Goal: Information Seeking & Learning: Learn about a topic

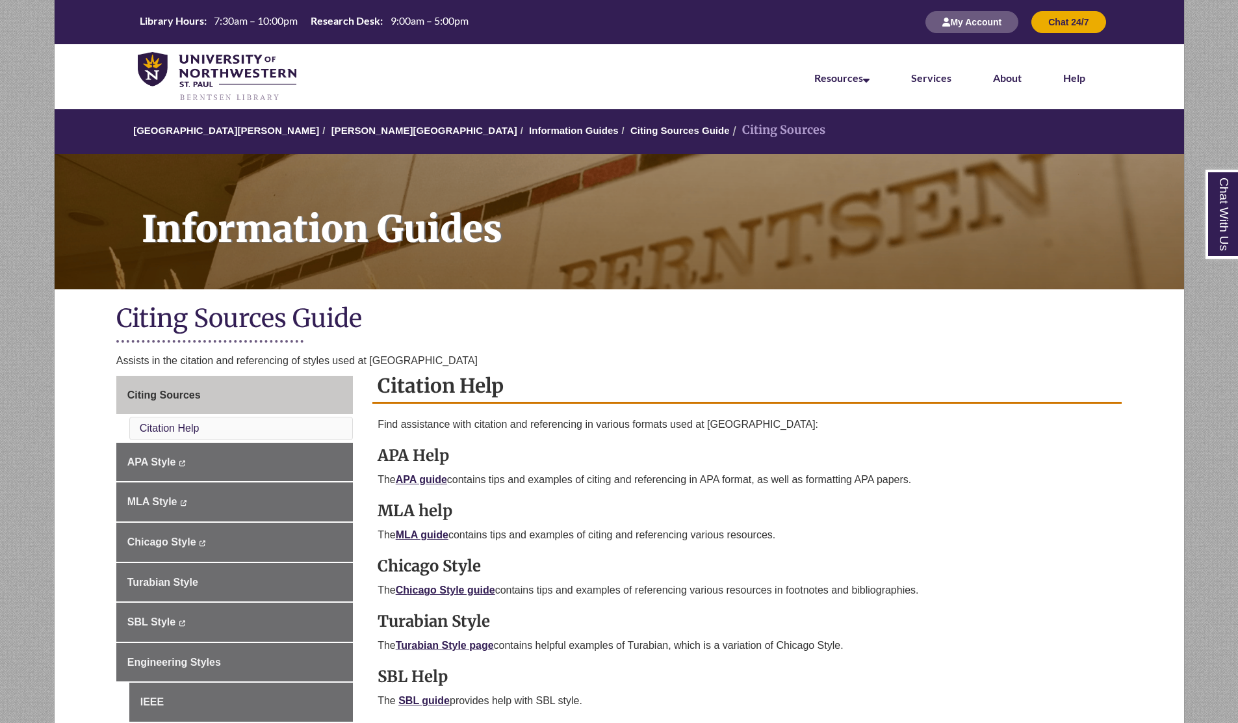
click at [463, 385] on h2 "Citation Help" at bounding box center [746, 386] width 749 height 34
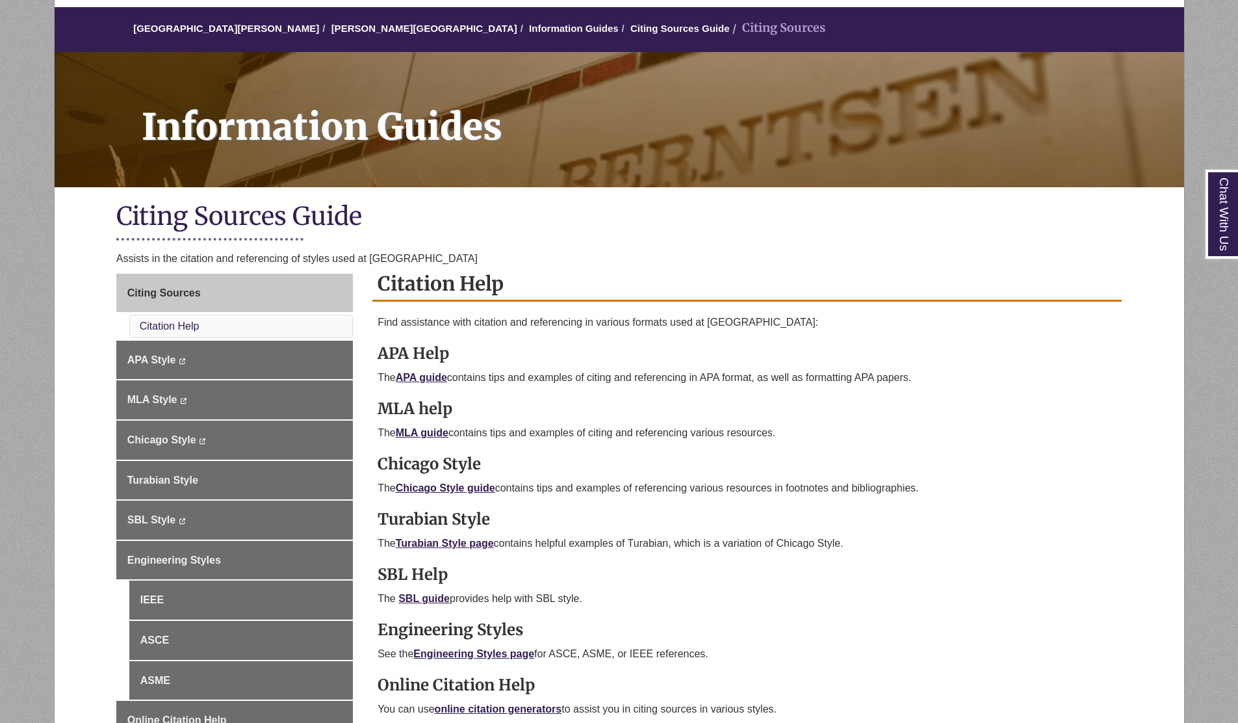
scroll to position [104, 0]
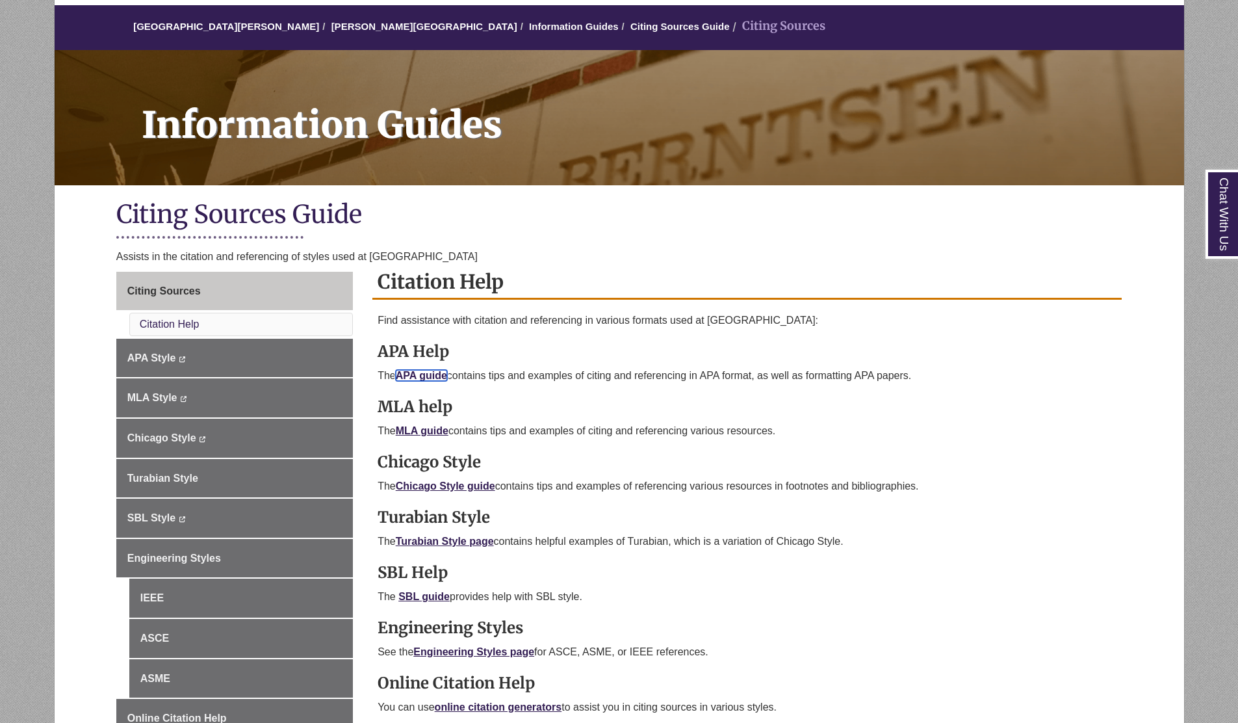
click at [418, 373] on link "APA guide" at bounding box center [421, 375] width 51 height 11
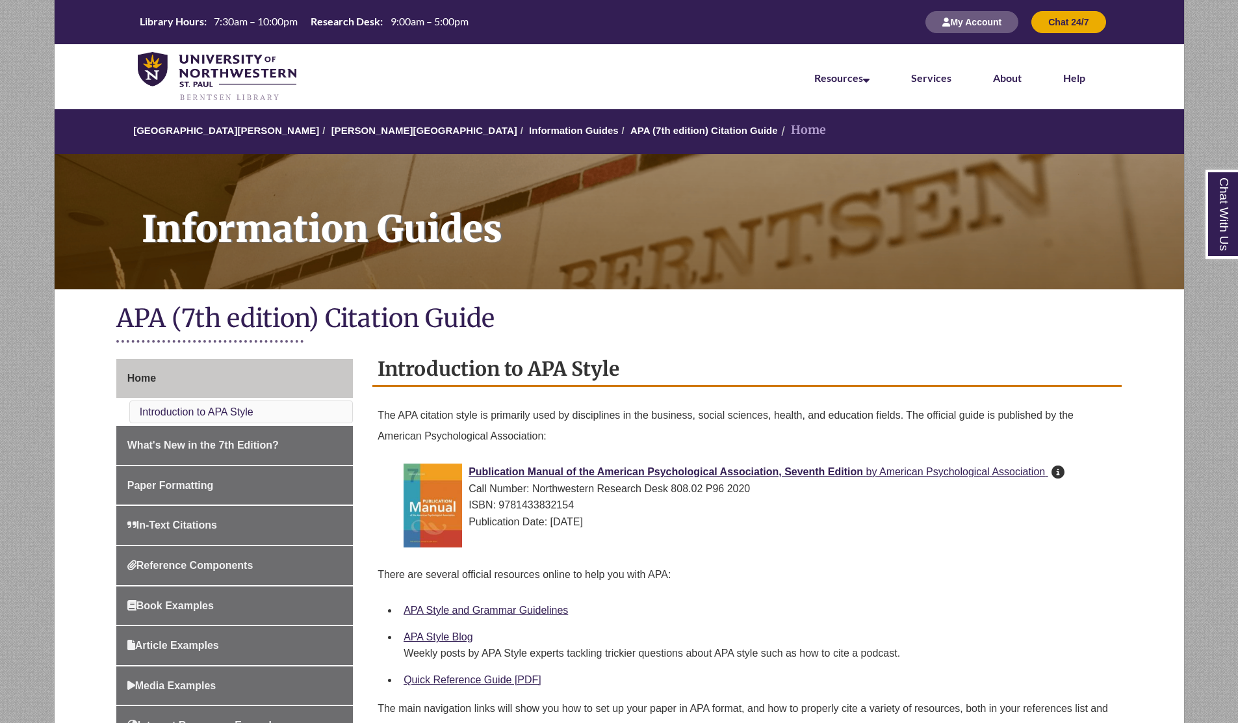
click at [464, 396] on div "Introduction to APA Style The APA citation style is primarily used by disciplin…" at bounding box center [746, 551] width 749 height 399
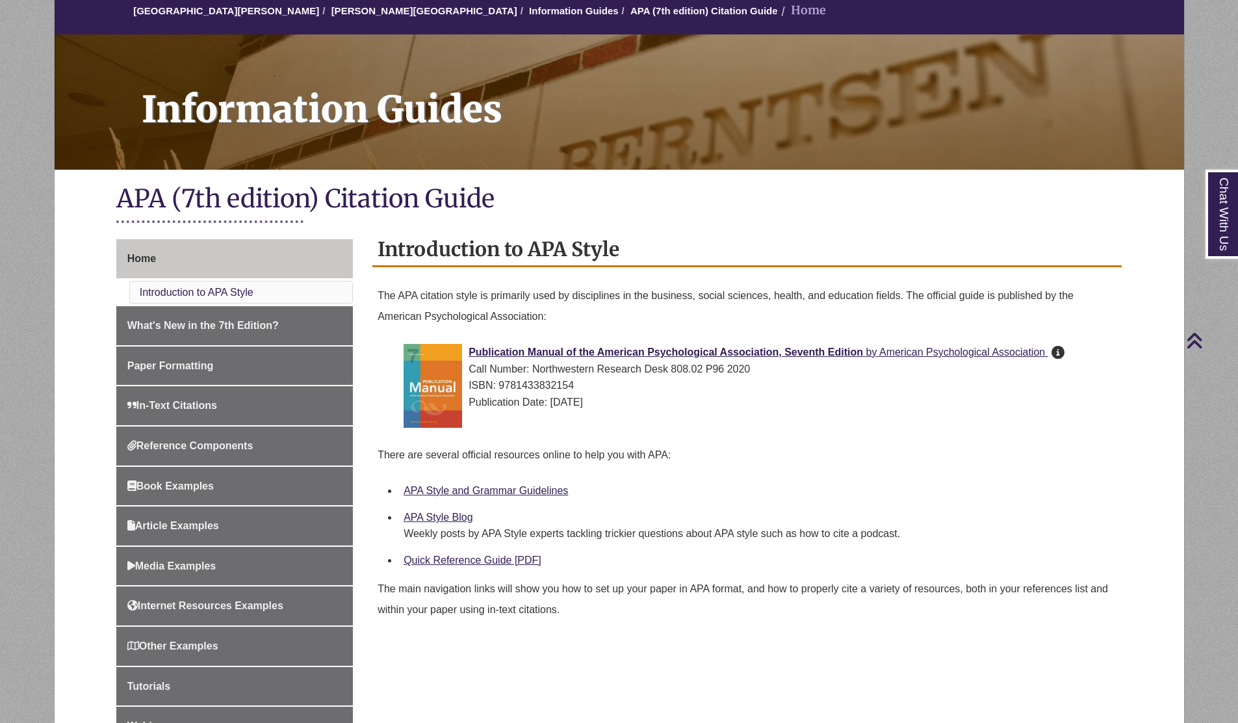
scroll to position [104, 0]
